Goal: Task Accomplishment & Management: Complete application form

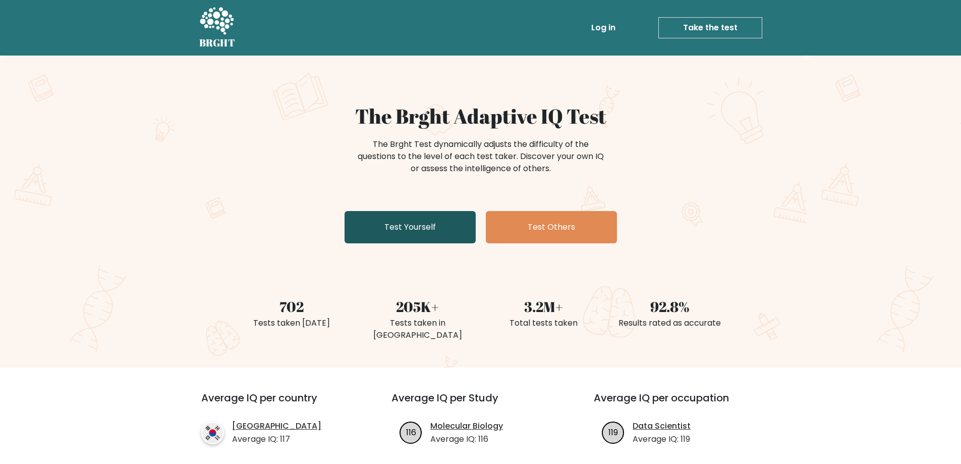
click at [409, 224] on link "Test Yourself" at bounding box center [410, 227] width 131 height 32
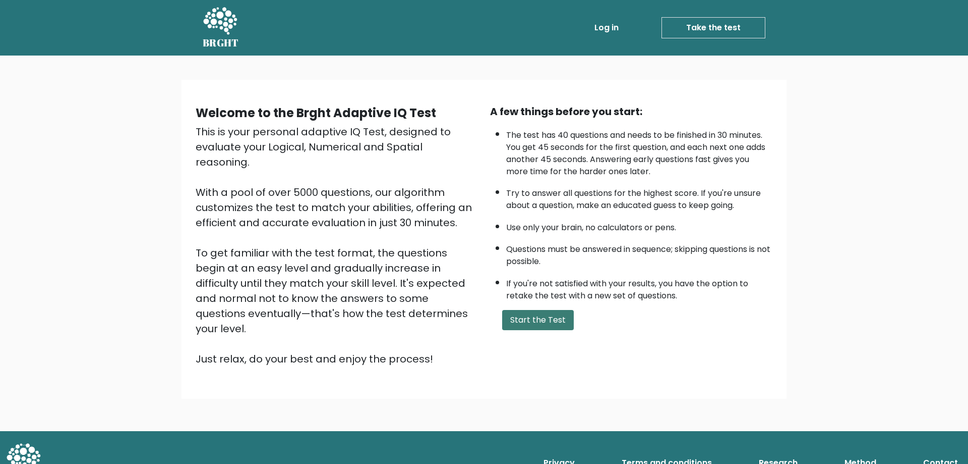
click at [558, 320] on button "Start the Test" at bounding box center [538, 320] width 72 height 20
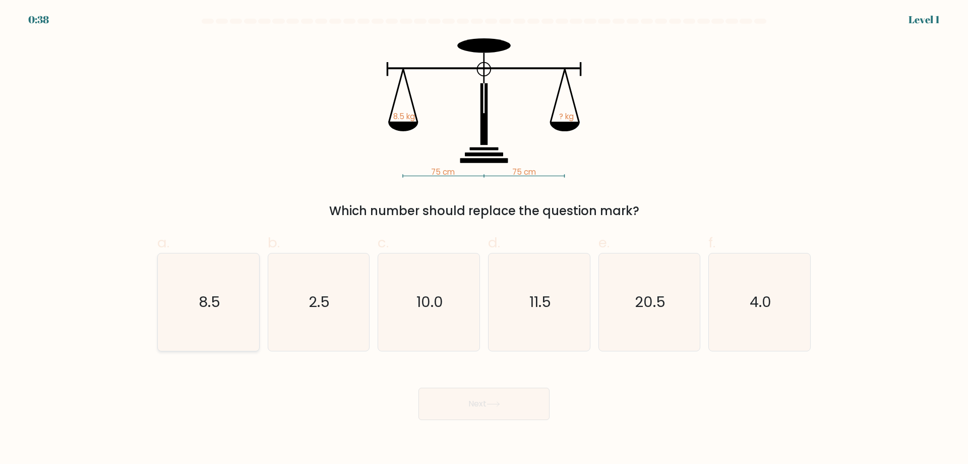
click at [219, 311] on text "8.5" at bounding box center [210, 302] width 22 height 20
click at [484, 239] on input "a. 8.5" at bounding box center [484, 235] width 1 height 7
radio input "true"
click at [470, 406] on button "Next" at bounding box center [484, 403] width 131 height 32
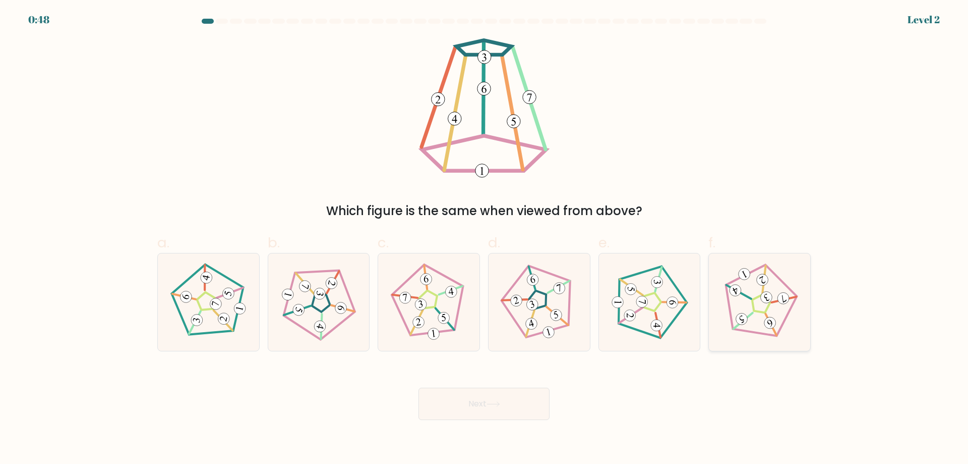
click at [779, 300] on 543 at bounding box center [783, 298] width 15 height 15
click at [485, 239] on input "f." at bounding box center [484, 235] width 1 height 7
radio input "true"
click at [740, 311] on icon at bounding box center [759, 301] width 77 height 77
click at [485, 239] on input "f." at bounding box center [484, 235] width 1 height 7
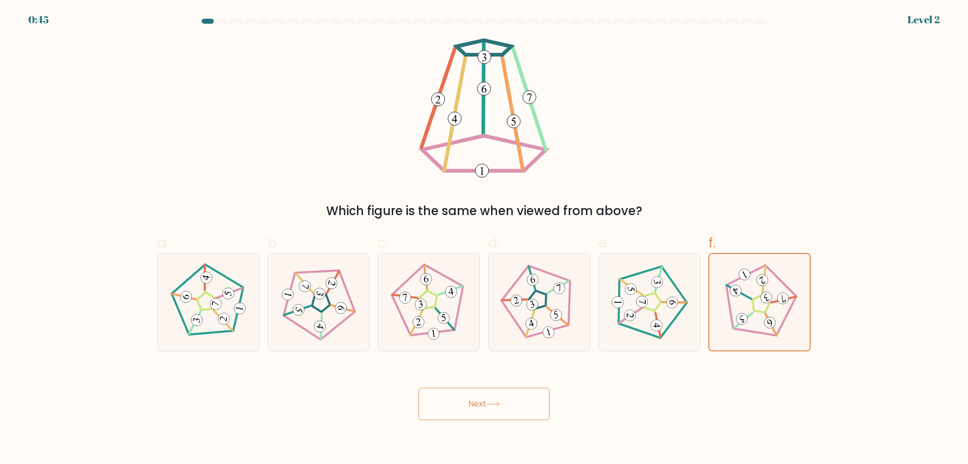
click at [526, 404] on button "Next" at bounding box center [484, 403] width 131 height 32
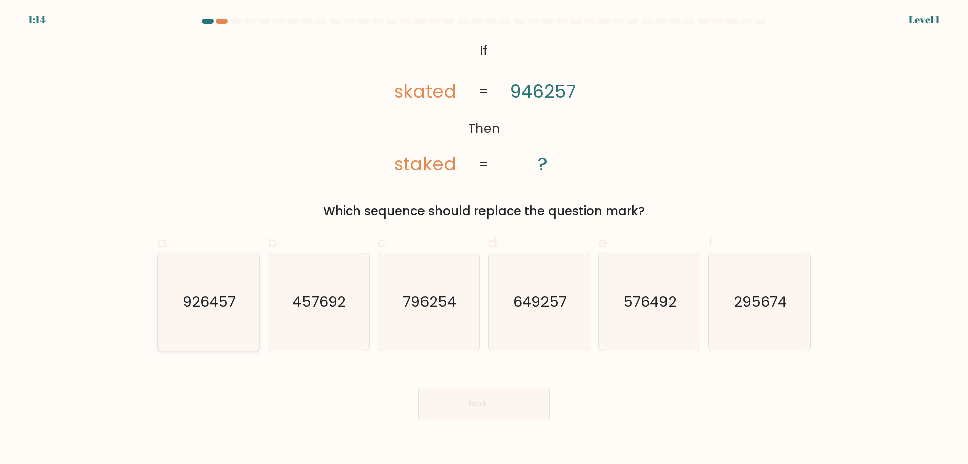
click at [193, 297] on text "926457" at bounding box center [209, 302] width 53 height 20
click at [484, 239] on input "a. 926457" at bounding box center [484, 235] width 1 height 7
radio input "true"
click at [487, 410] on button "Next" at bounding box center [484, 403] width 131 height 32
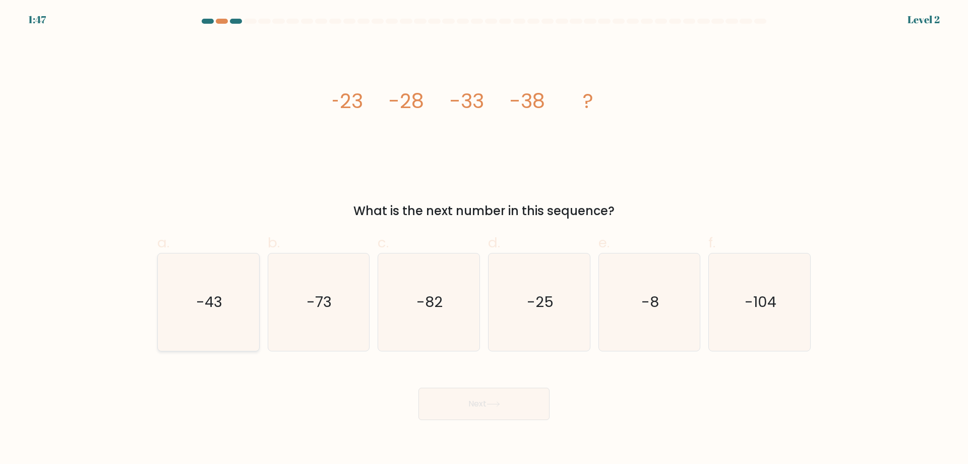
click at [206, 335] on icon "-43" at bounding box center [208, 301] width 97 height 97
click at [484, 239] on input "a. -43" at bounding box center [484, 235] width 1 height 7
radio input "true"
click at [478, 402] on button "Next" at bounding box center [484, 403] width 131 height 32
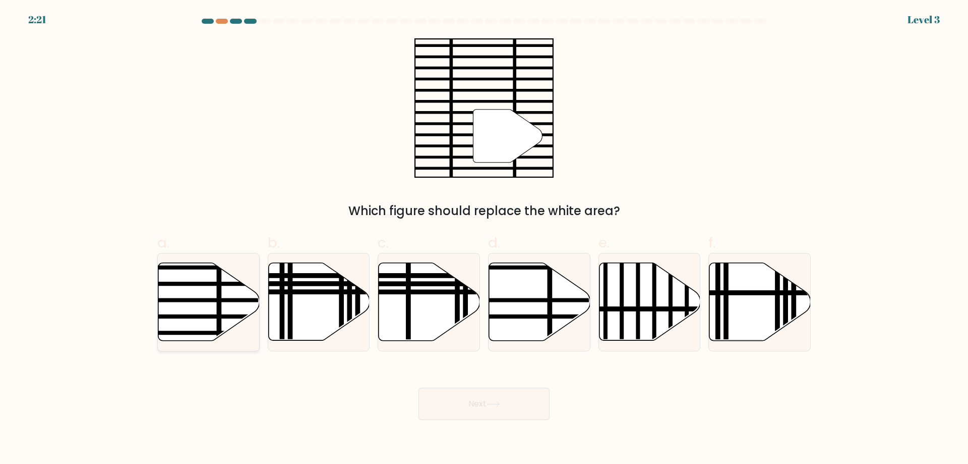
click at [204, 316] on line at bounding box center [174, 316] width 204 height 0
click at [484, 239] on input "a." at bounding box center [484, 235] width 1 height 7
radio input "true"
click at [530, 408] on button "Next" at bounding box center [484, 403] width 131 height 32
